Goal: Task Accomplishment & Management: Manage account settings

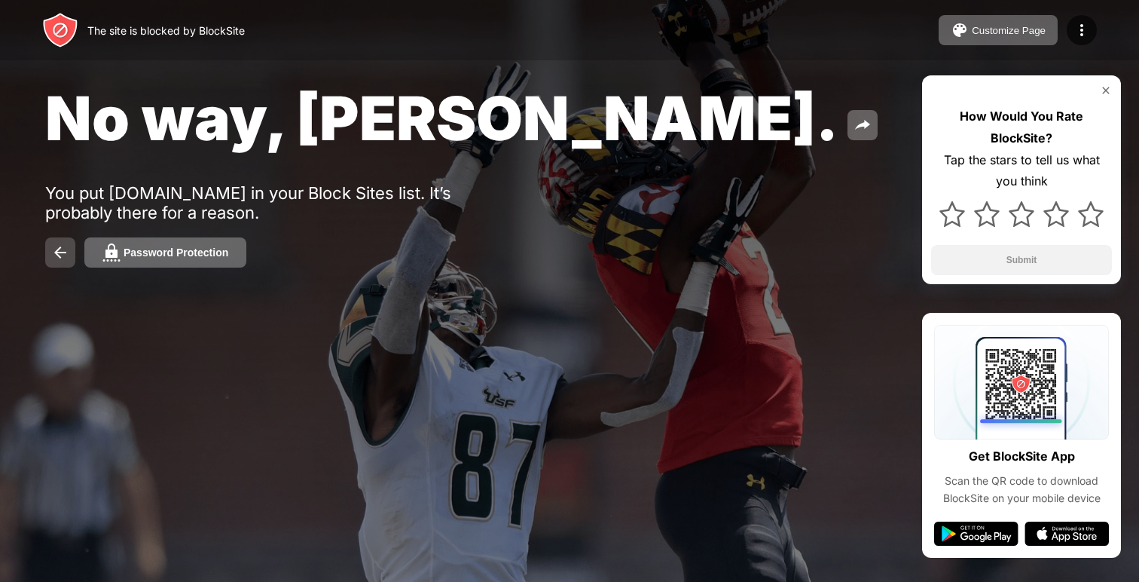
click at [62, 254] on img at bounding box center [60, 252] width 18 height 18
click at [60, 252] on img at bounding box center [60, 252] width 18 height 18
click at [61, 250] on img at bounding box center [60, 252] width 18 height 18
click at [70, 246] on button at bounding box center [60, 252] width 30 height 30
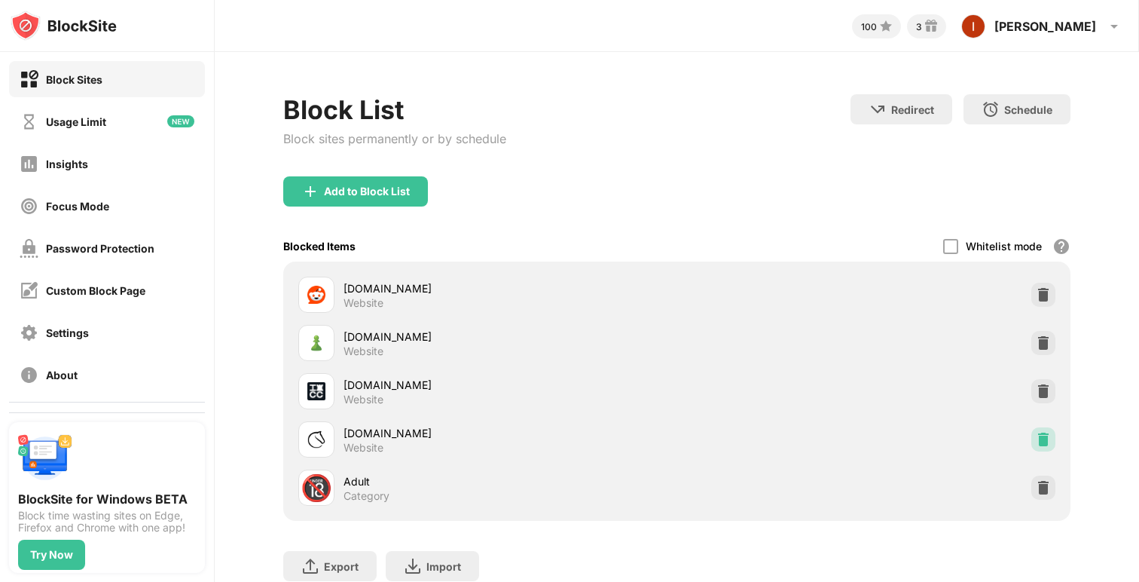
click at [1049, 445] on img at bounding box center [1043, 439] width 15 height 15
